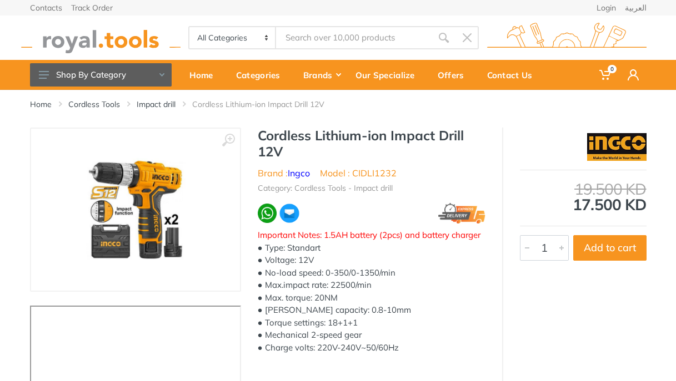
scroll to position [53, 0]
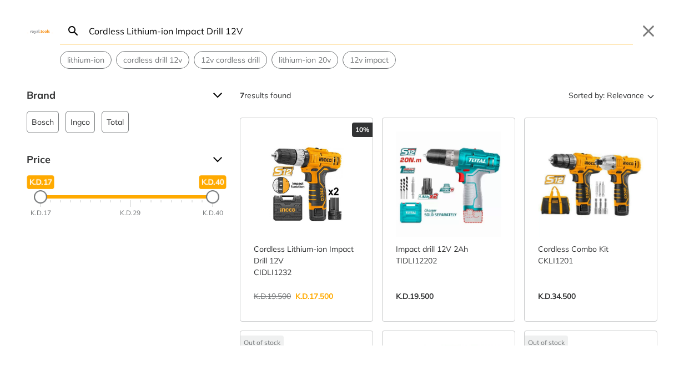
click at [188, 32] on input "Cordless Lithium-ion Impact Drill 12V" at bounding box center [360, 31] width 546 height 26
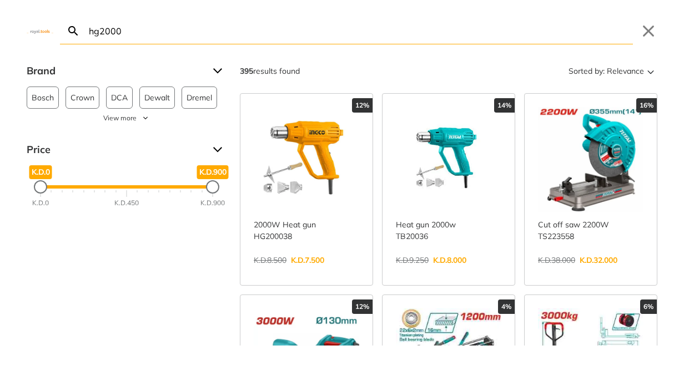
click at [229, 24] on input "hg2000" at bounding box center [360, 31] width 546 height 26
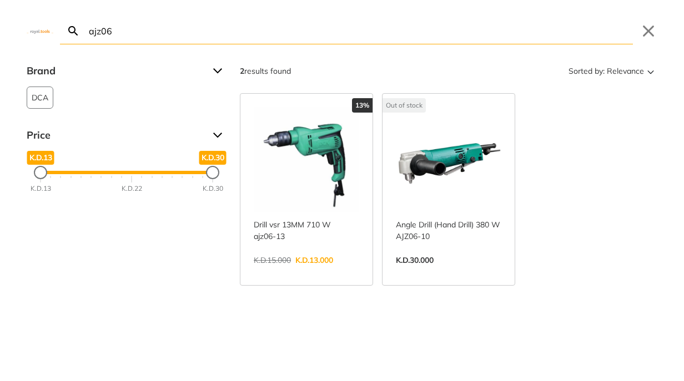
click at [168, 33] on input "ajz06" at bounding box center [360, 31] width 546 height 26
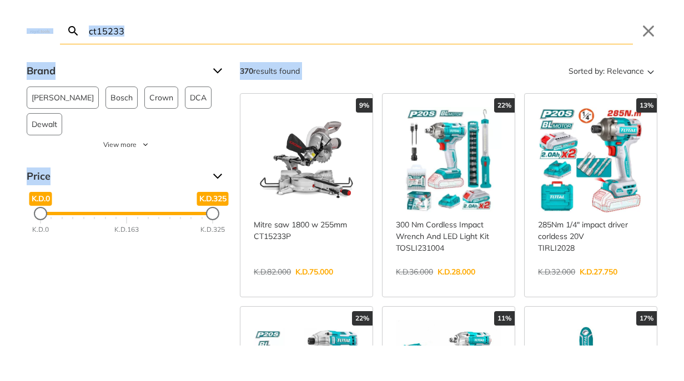
scroll to position [260, 0]
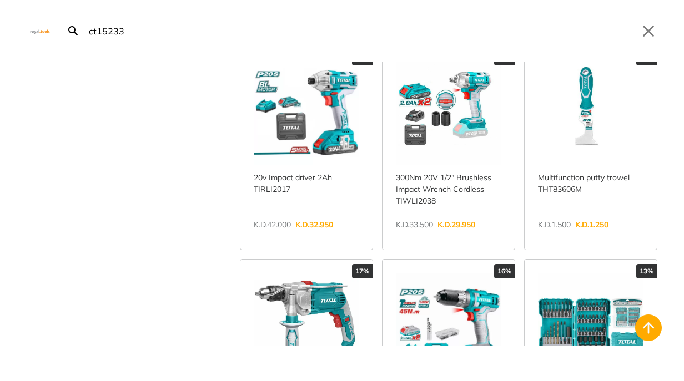
click at [263, 36] on input "ct15233" at bounding box center [360, 31] width 546 height 26
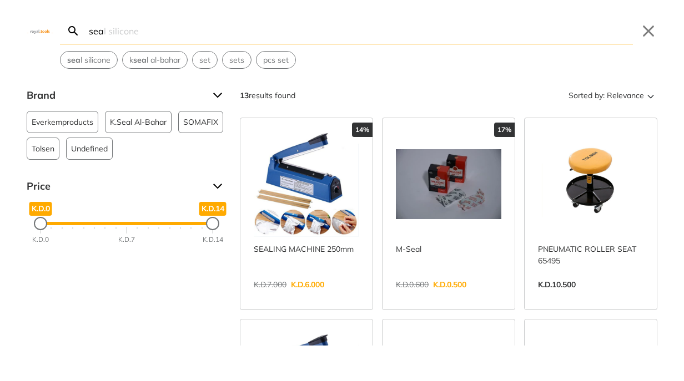
click at [226, 37] on input "sea" at bounding box center [360, 31] width 546 height 26
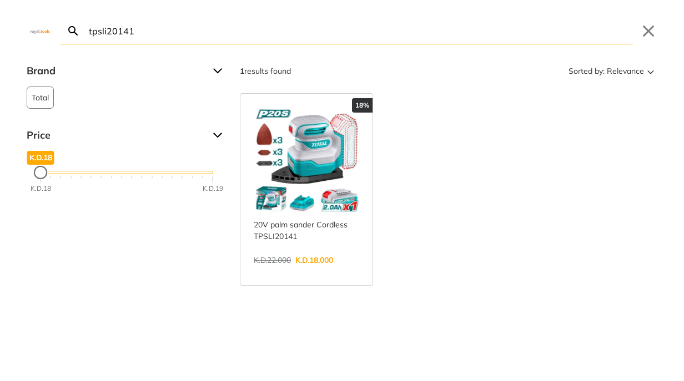
click at [159, 29] on input "tpsli20141" at bounding box center [360, 31] width 546 height 26
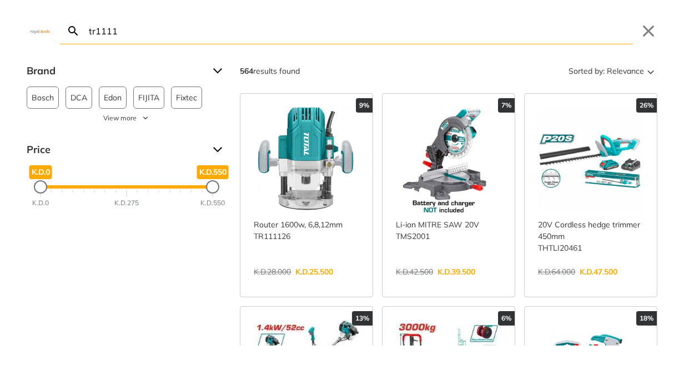
click at [134, 31] on input "tr1111" at bounding box center [360, 31] width 546 height 26
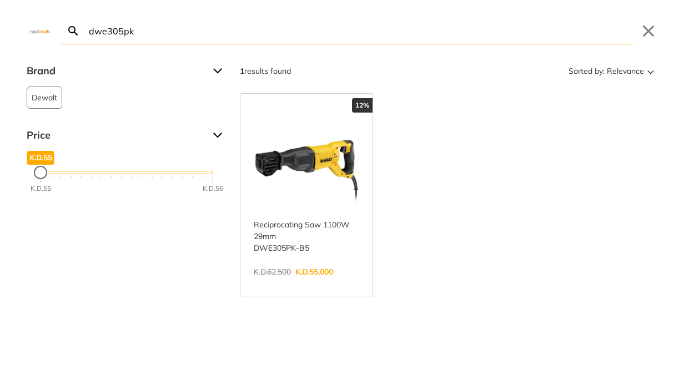
click at [208, 27] on input "dwe305pk" at bounding box center [360, 31] width 546 height 26
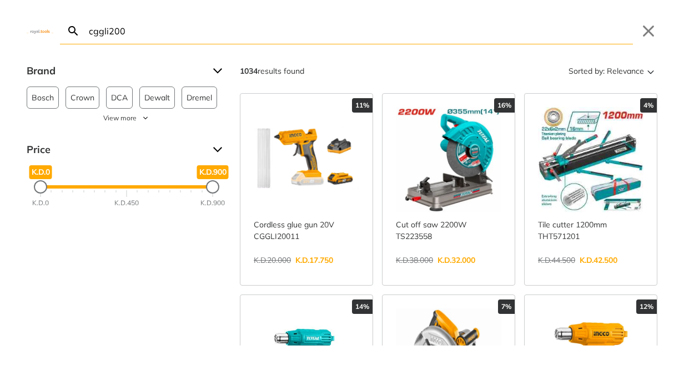
click at [153, 34] on input "cggli200" at bounding box center [360, 31] width 546 height 26
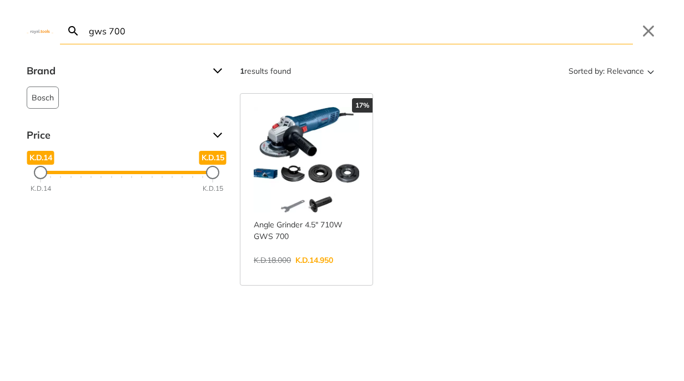
click at [184, 26] on input "gws 700" at bounding box center [360, 31] width 546 height 26
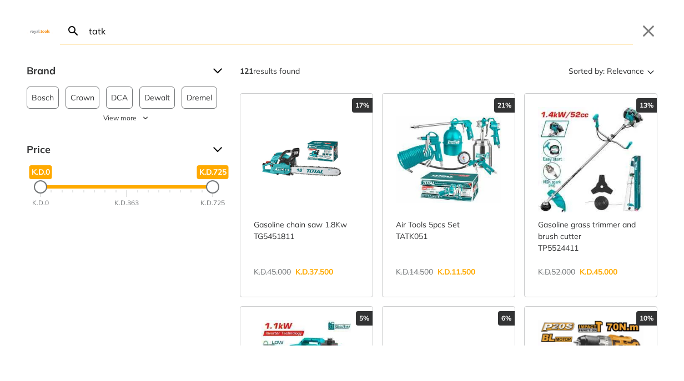
click at [213, 38] on input "tatk" at bounding box center [360, 31] width 546 height 26
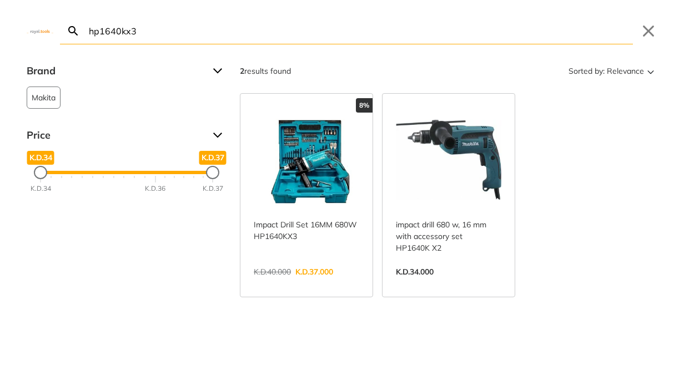
click at [195, 32] on input "hp1640kx3" at bounding box center [360, 31] width 546 height 26
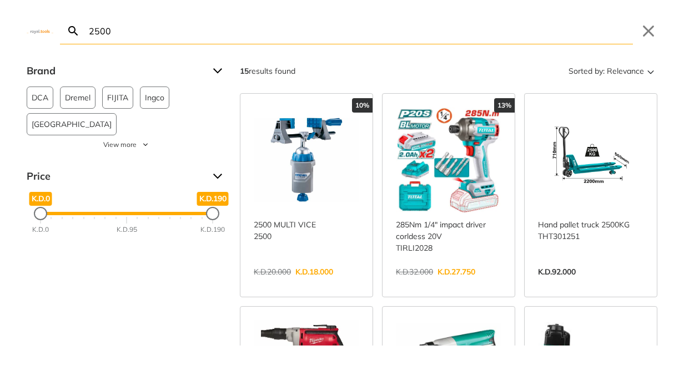
click at [129, 39] on input "2500" at bounding box center [360, 31] width 546 height 26
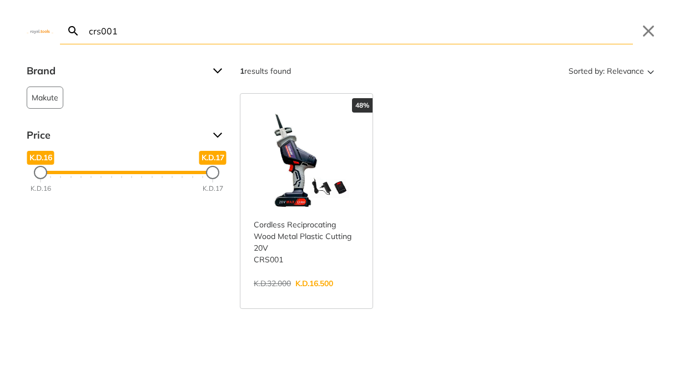
click at [185, 18] on input "crs001" at bounding box center [360, 31] width 546 height 26
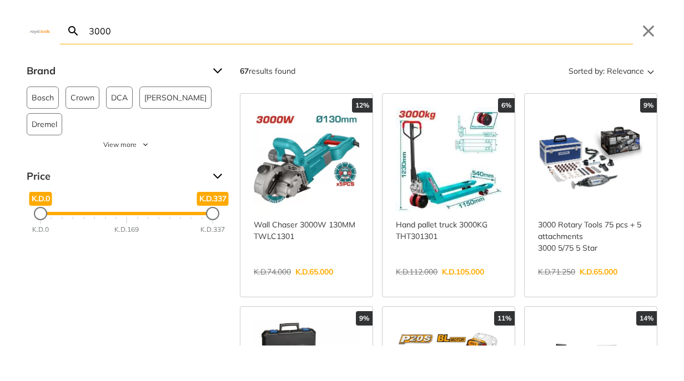
click at [187, 27] on input "3000" at bounding box center [360, 31] width 546 height 26
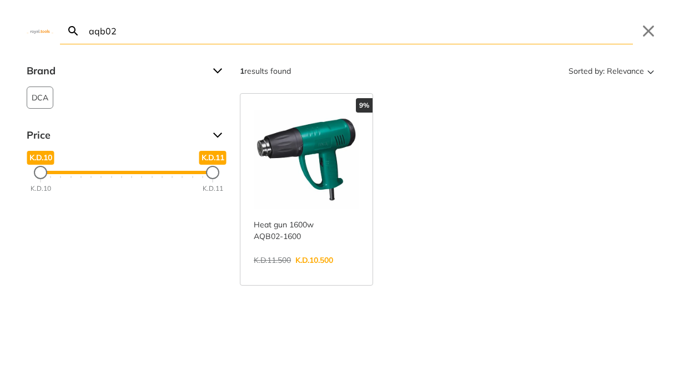
click at [149, 24] on input "aqb02" at bounding box center [360, 31] width 546 height 26
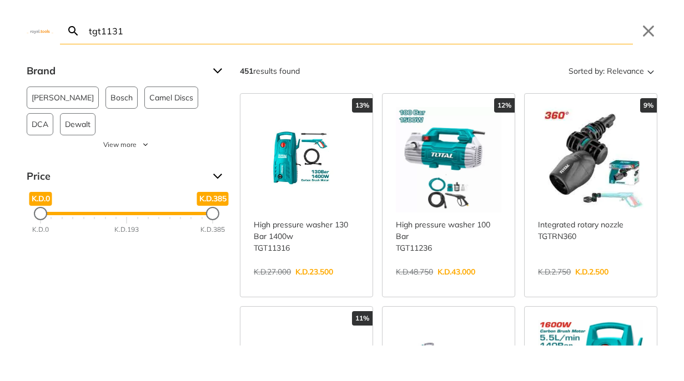
click at [199, 39] on input "tgt1131" at bounding box center [360, 31] width 546 height 26
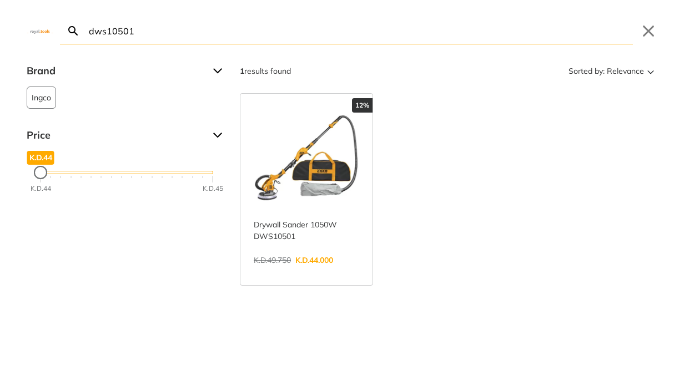
click at [159, 37] on input "dws10501" at bounding box center [360, 31] width 546 height 26
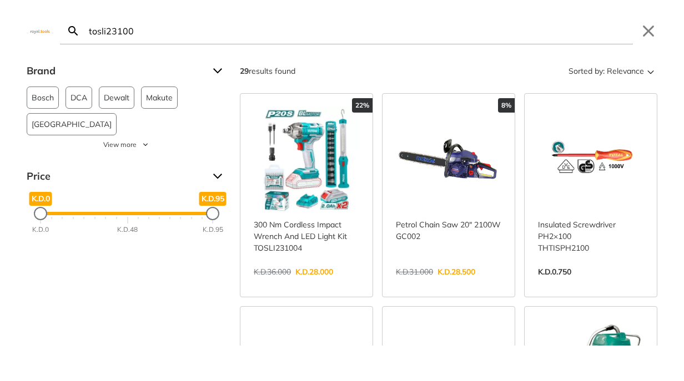
click at [194, 24] on input "tosli23100" at bounding box center [360, 31] width 546 height 26
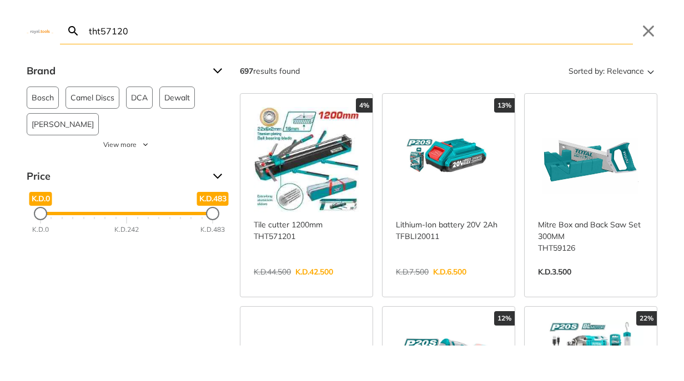
click at [269, 37] on input "tht57120" at bounding box center [360, 31] width 546 height 26
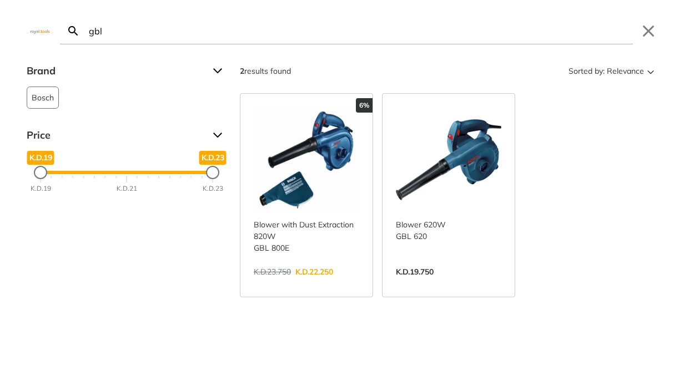
drag, startPoint x: 222, startPoint y: 45, endPoint x: 216, endPoint y: 37, distance: 9.6
click at [222, 45] on div "gbl Search Submit Close Brand Bosch 2 Price K.D.19 K.D.19 K.D.23 K.D.23 K.D.19 …" at bounding box center [342, 190] width 684 height 381
click at [216, 37] on input "gbl" at bounding box center [360, 31] width 546 height 26
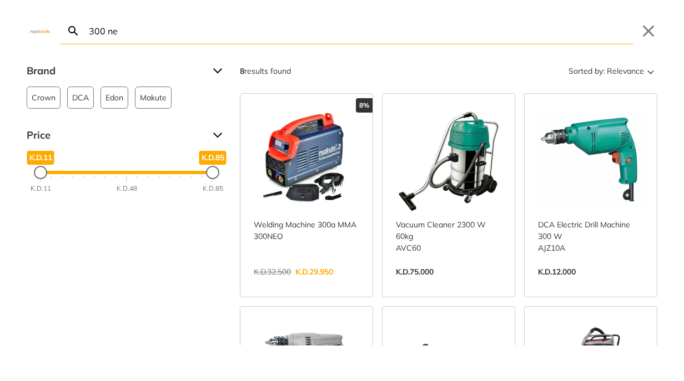
click at [129, 33] on input "300 ne" at bounding box center [360, 31] width 546 height 26
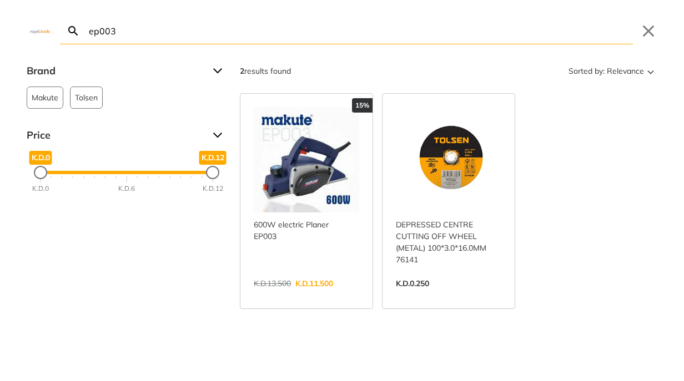
click at [127, 39] on input "ep003" at bounding box center [360, 31] width 546 height 26
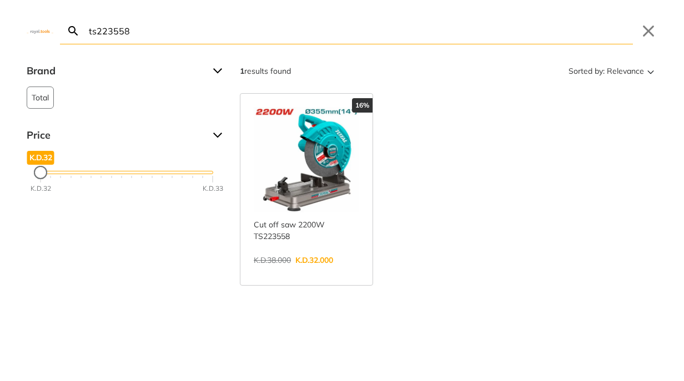
click at [155, 32] on input "ts223558" at bounding box center [360, 31] width 546 height 26
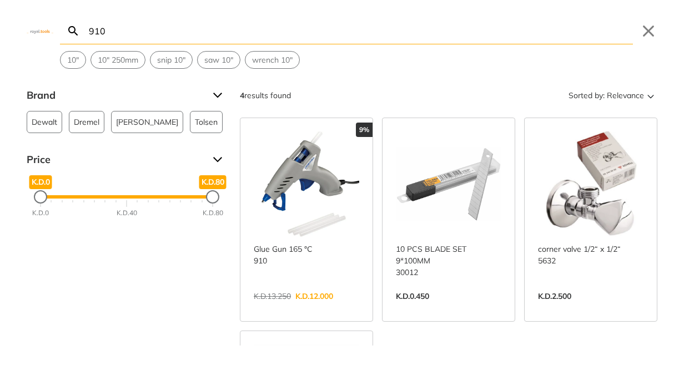
type input "910"
click at [230, 34] on input "910" at bounding box center [360, 31] width 546 height 26
click at [206, 31] on input "910" at bounding box center [360, 31] width 546 height 26
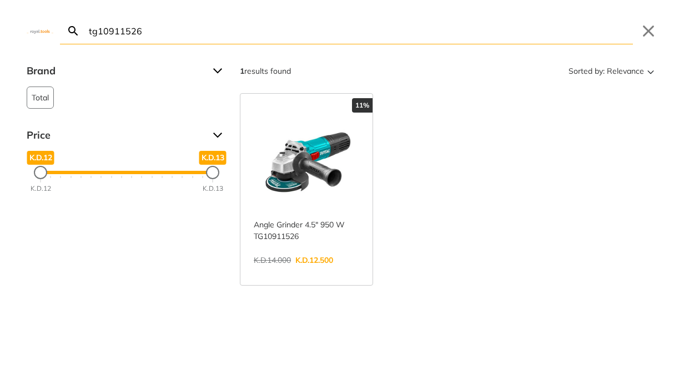
type input "tg10911526"
